Goal: Information Seeking & Learning: Learn about a topic

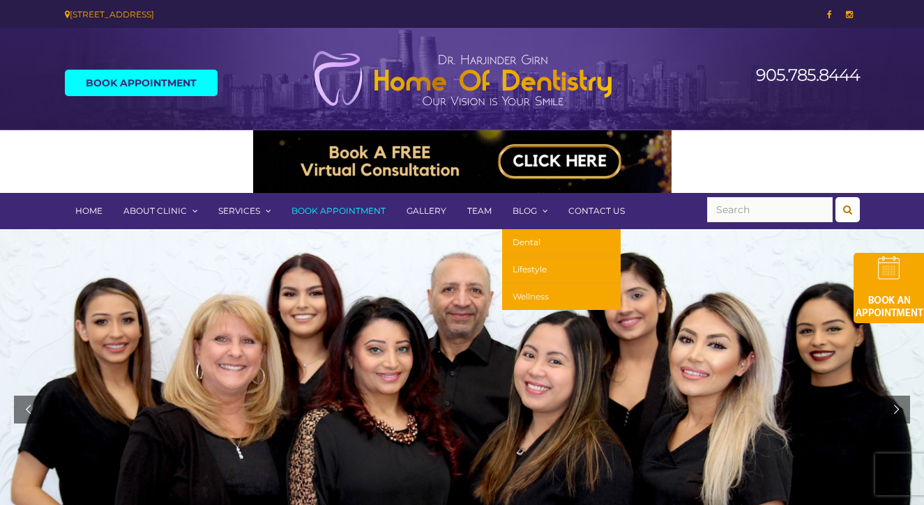
click at [530, 297] on link "Wellness" at bounding box center [561, 297] width 119 height 26
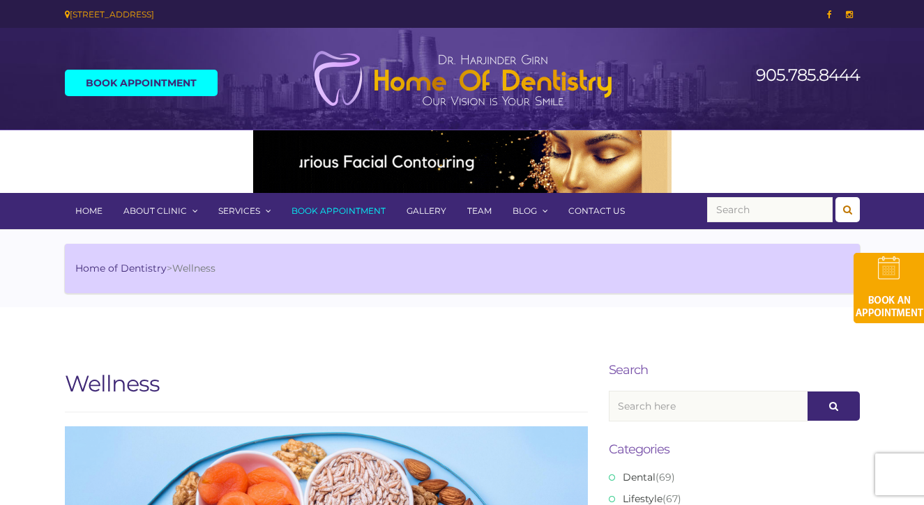
scroll to position [125, 0]
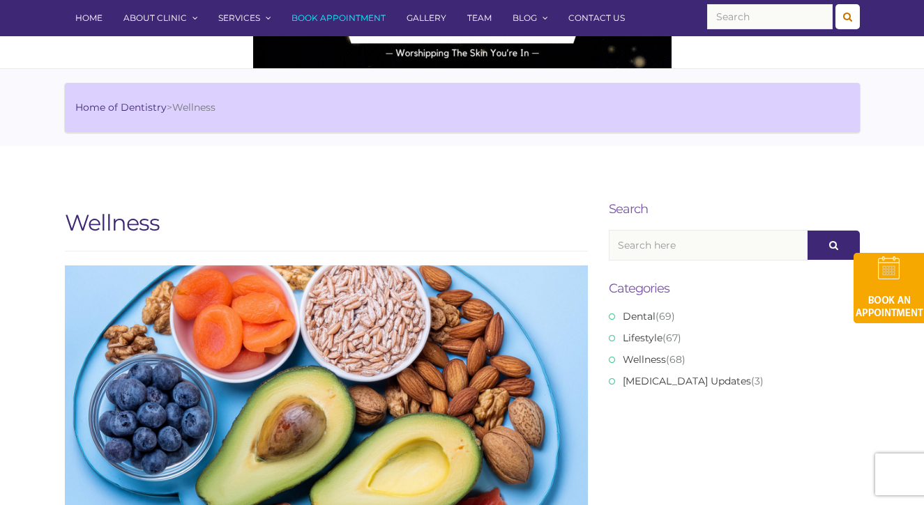
click at [362, 375] on img at bounding box center [325, 462] width 627 height 471
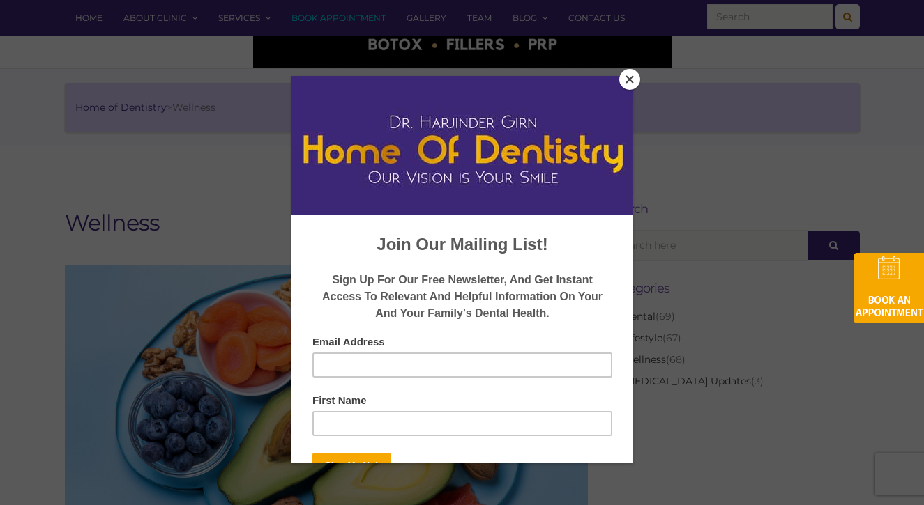
click at [622, 79] on button "Close" at bounding box center [629, 79] width 21 height 21
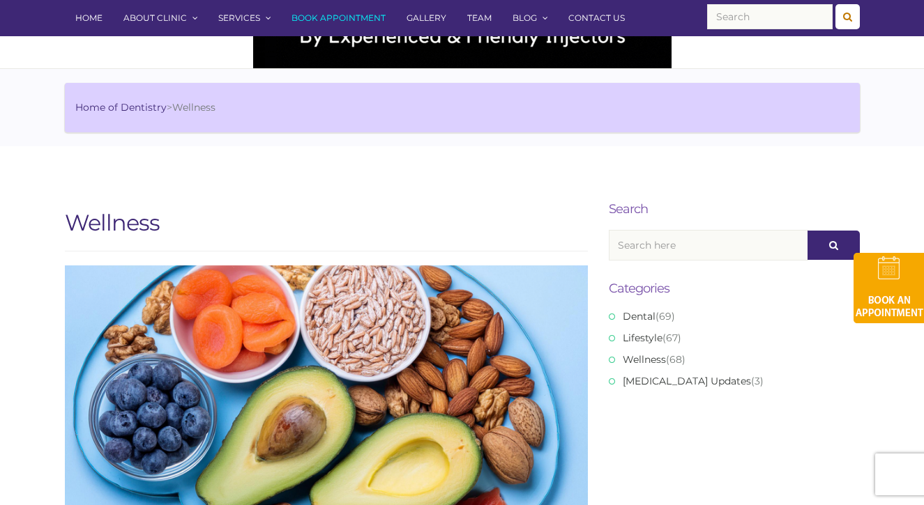
click at [324, 353] on img at bounding box center [325, 462] width 627 height 471
